Goal: Task Accomplishment & Management: Manage account settings

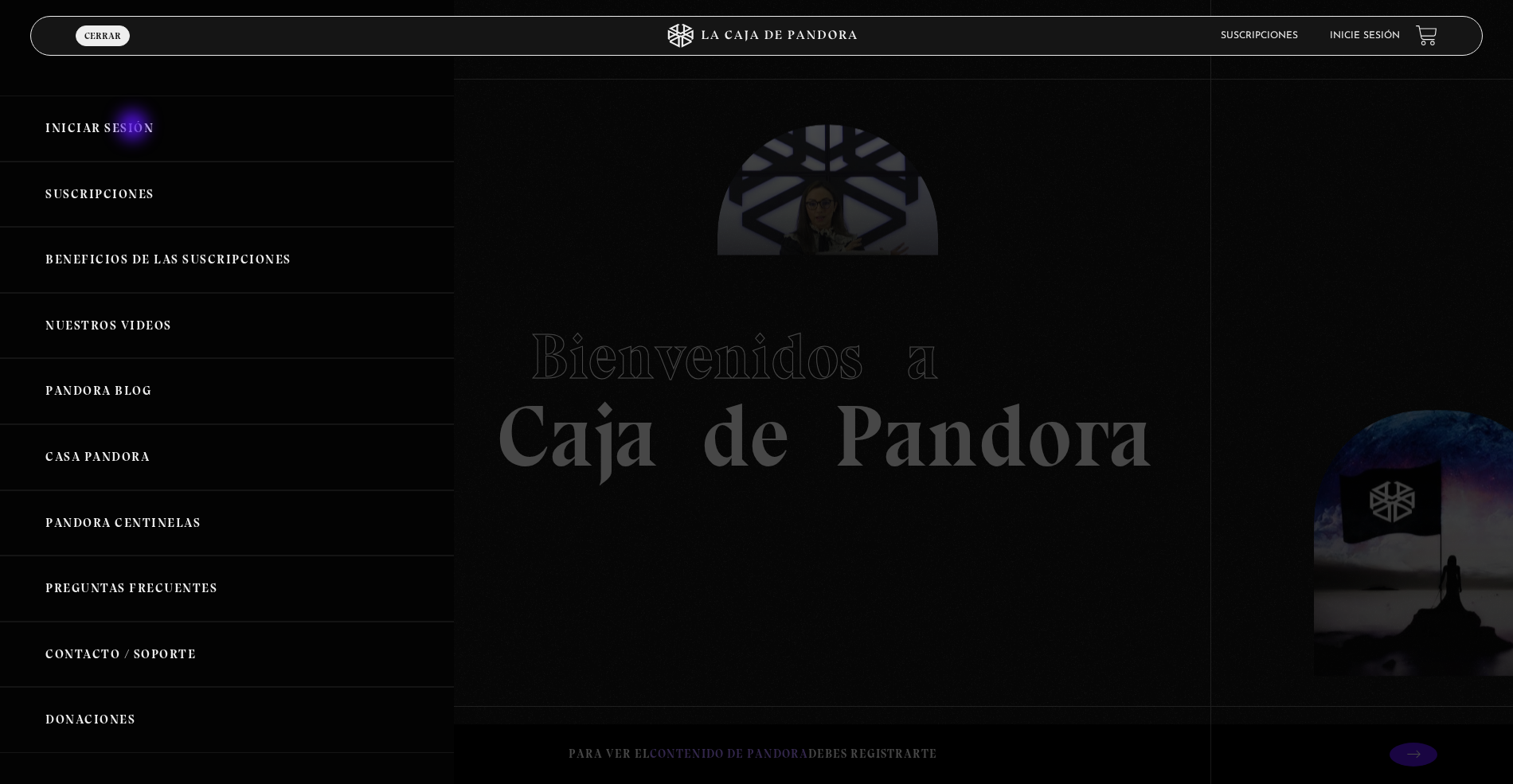
click at [131, 129] on link "Iniciar Sesión" at bounding box center [227, 128] width 454 height 66
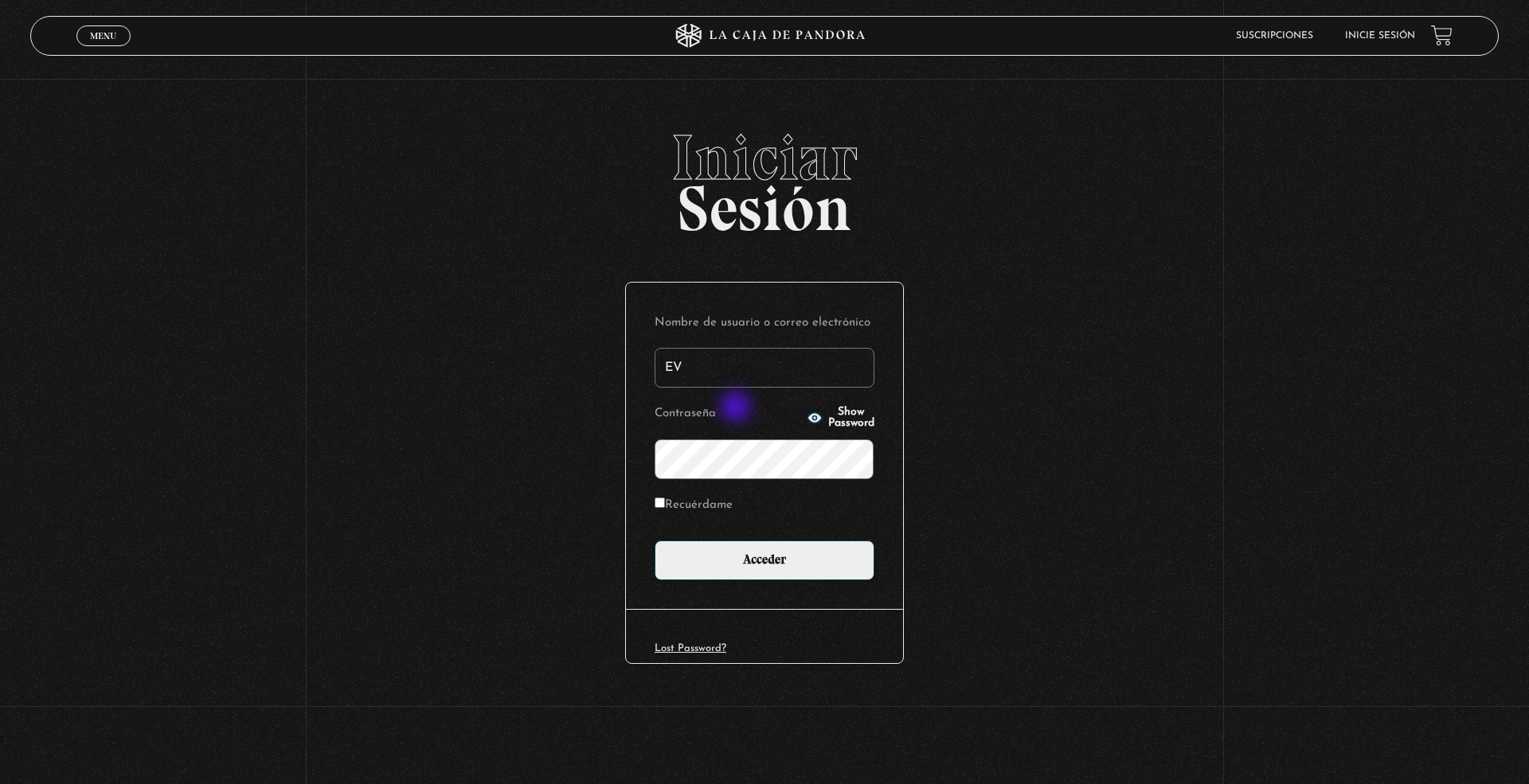
type input "[EMAIL_ADDRESS][DOMAIN_NAME]"
drag, startPoint x: 969, startPoint y: 395, endPoint x: 631, endPoint y: 506, distance: 355.8
click at [959, 400] on div "Iniciar Sesión Nombre de usuario o correo electrónico [EMAIL_ADDRESS][DOMAIN_NA…" at bounding box center [764, 431] width 1529 height 610
click at [659, 504] on input "Recuérdame" at bounding box center [659, 503] width 10 height 10
checkbox input "true"
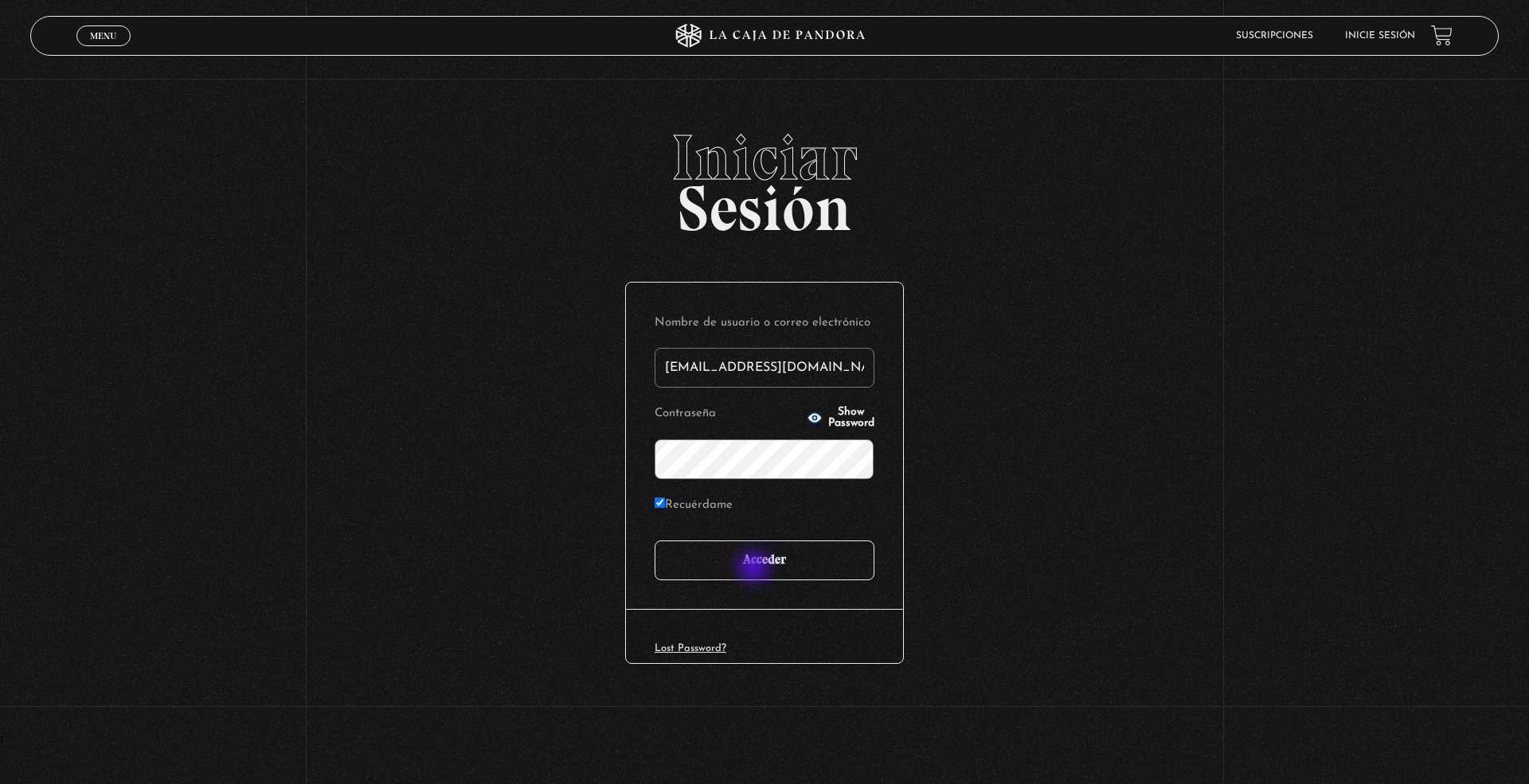
click at [755, 568] on input "Acceder" at bounding box center [764, 561] width 219 height 40
